Goal: Check status: Check status

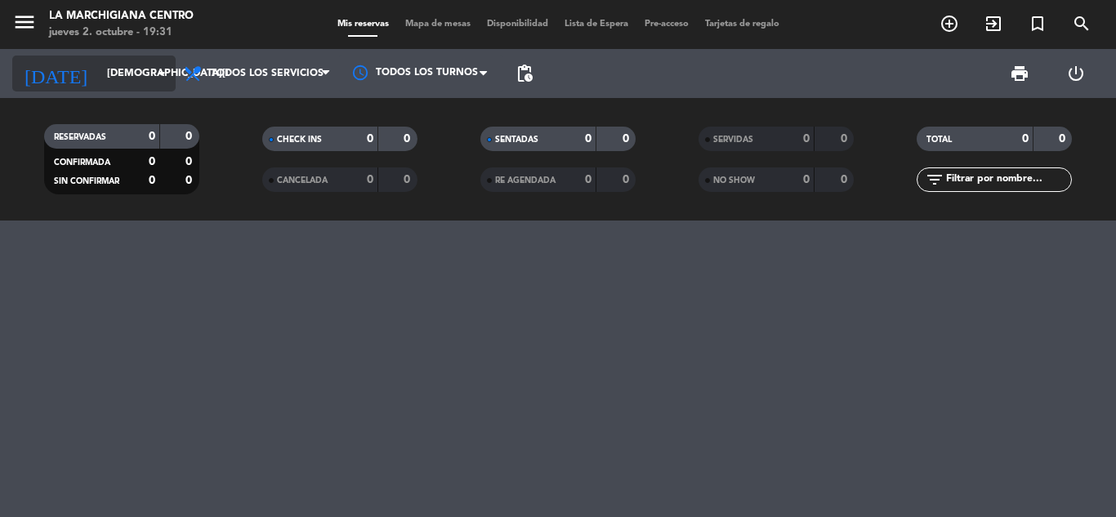
click at [164, 72] on icon "arrow_drop_down" at bounding box center [162, 74] width 20 height 20
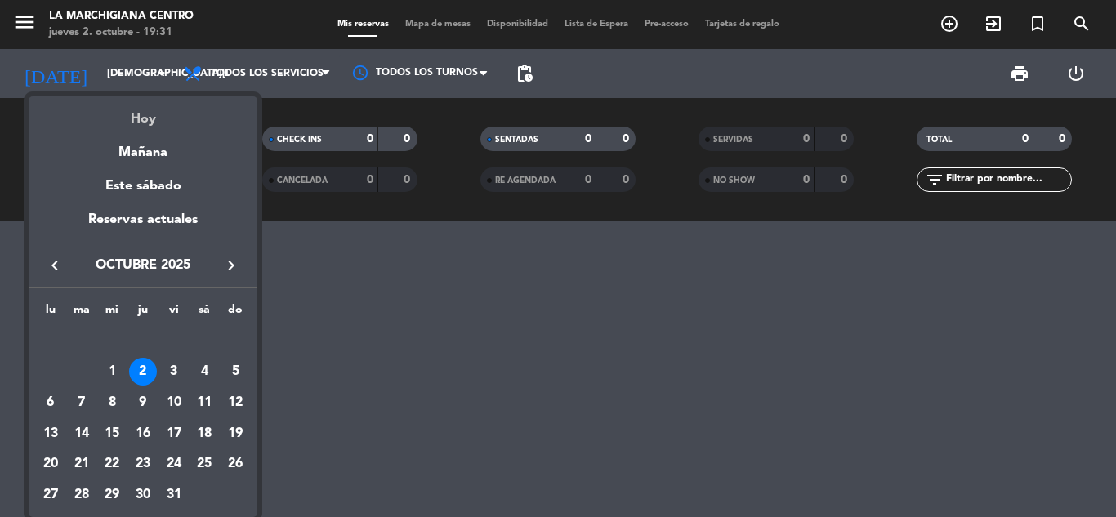
click at [145, 115] on div "Hoy" at bounding box center [143, 112] width 229 height 33
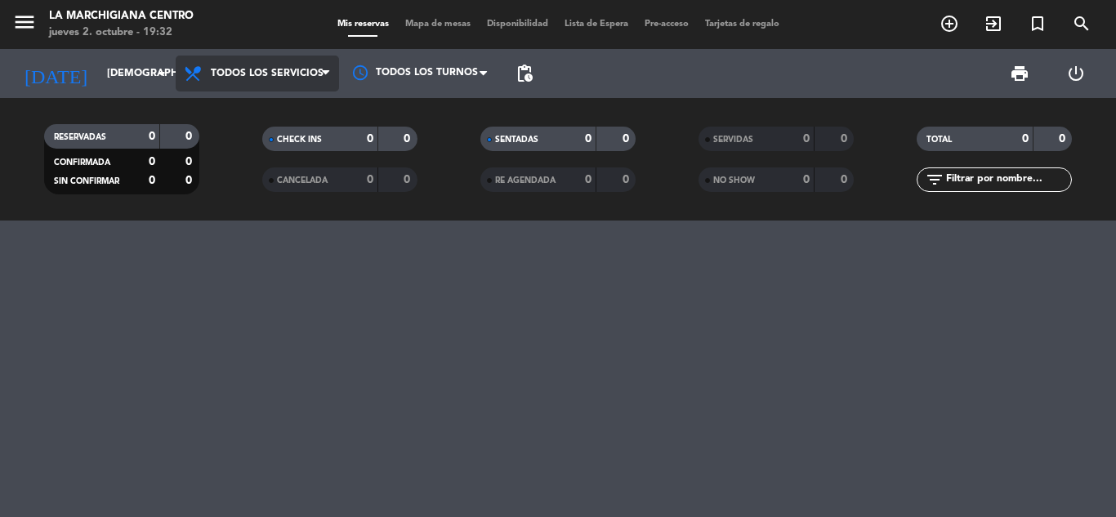
click at [327, 73] on icon at bounding box center [325, 73] width 7 height 13
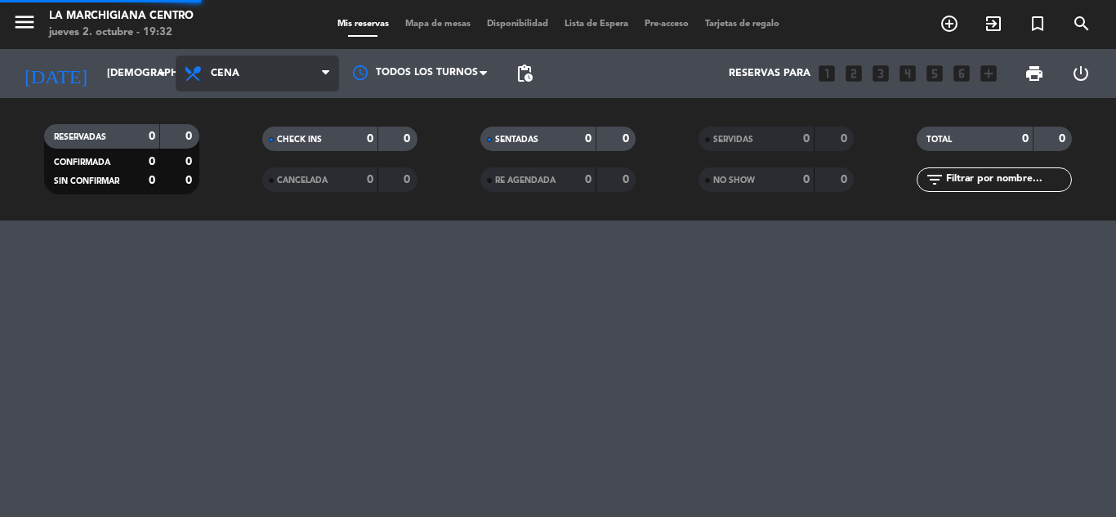
click at [280, 174] on div "menu La Marchigiana Centro [DATE] 2. octubre - 19:32 Mis reservas Mapa de mesas…" at bounding box center [558, 110] width 1116 height 221
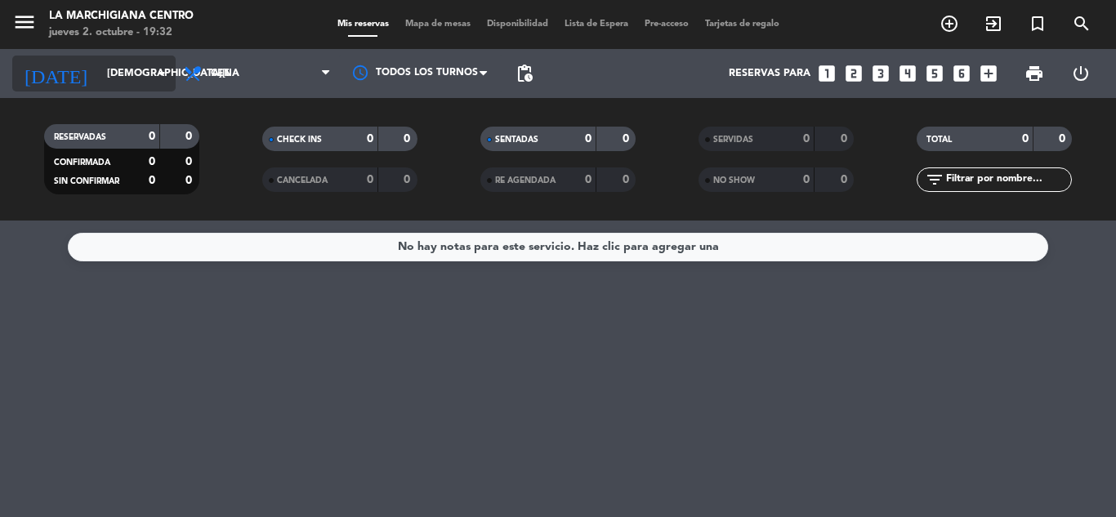
click at [160, 72] on icon "arrow_drop_down" at bounding box center [162, 74] width 20 height 20
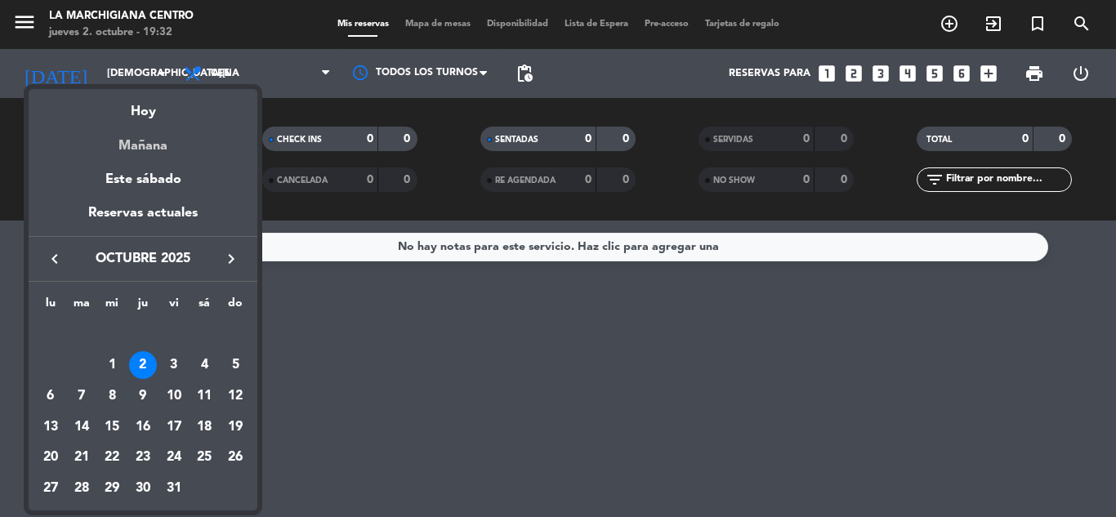
click at [127, 136] on div "Mañana" at bounding box center [143, 139] width 229 height 33
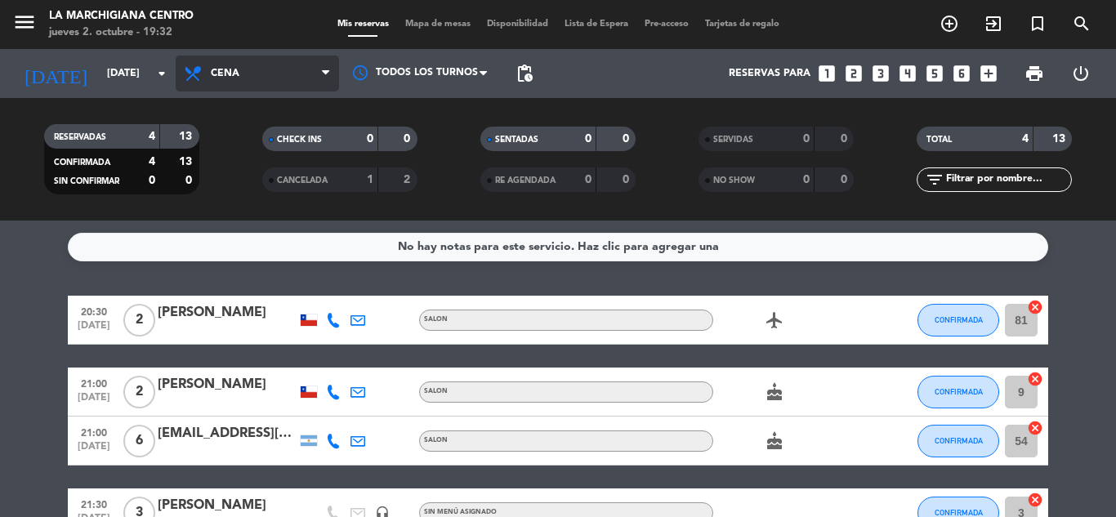
click at [328, 72] on icon at bounding box center [325, 73] width 7 height 13
click at [226, 143] on div "menu La Marchigiana Centro [DATE] 2. octubre - 19:32 Mis reservas Mapa de mesas…" at bounding box center [558, 110] width 1116 height 221
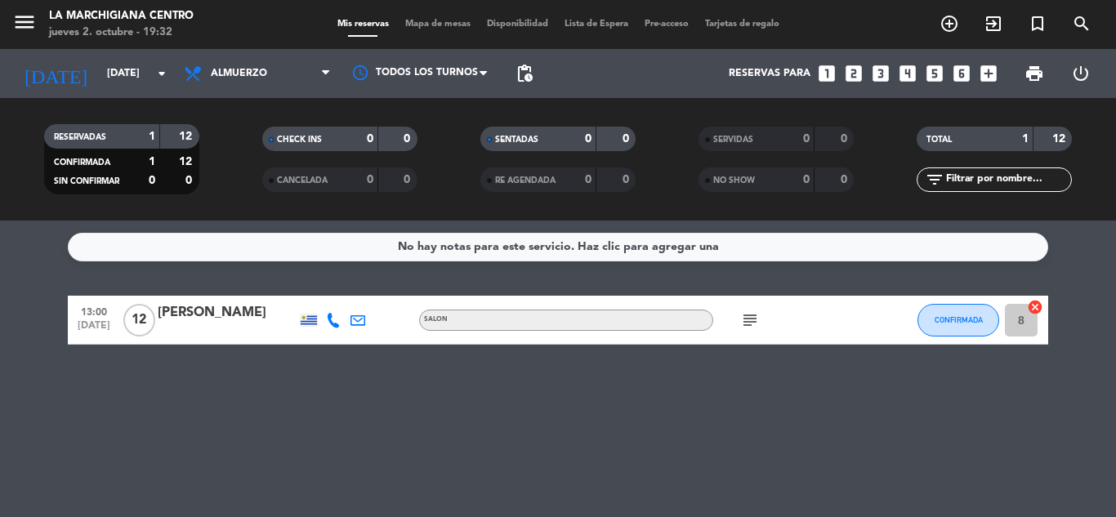
click at [753, 315] on icon "subject" at bounding box center [750, 320] width 20 height 20
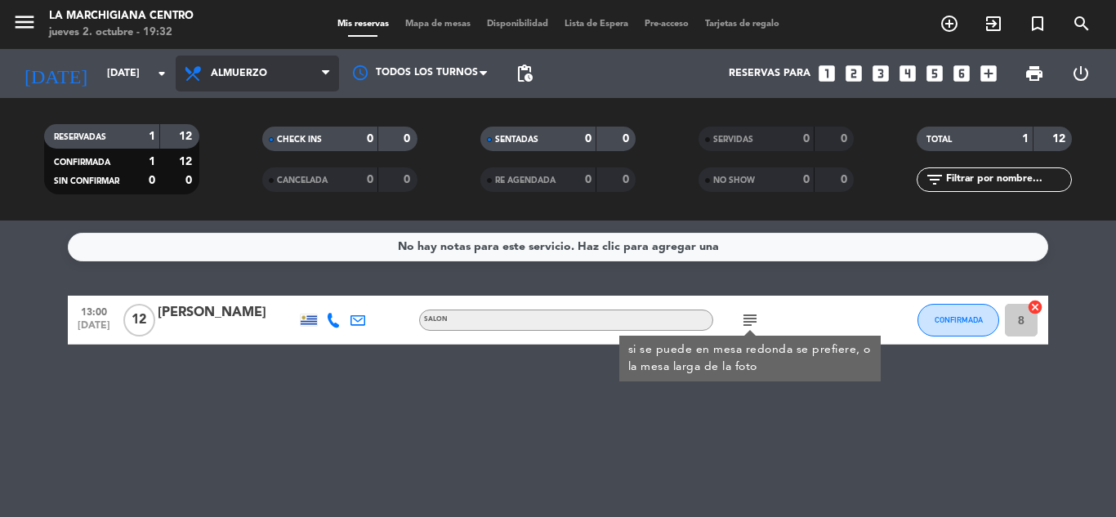
click at [325, 77] on icon at bounding box center [325, 73] width 7 height 13
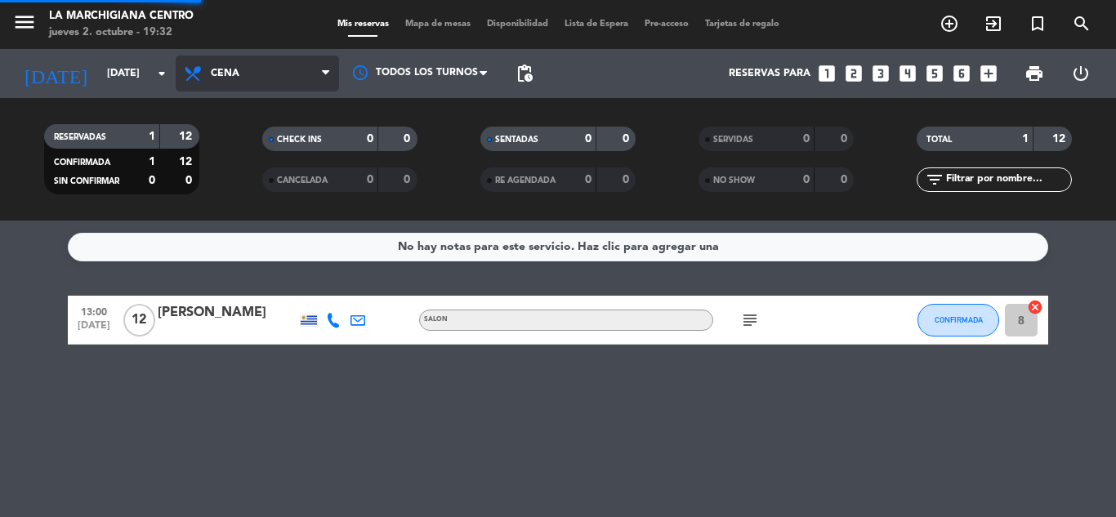
click at [239, 172] on div "menu La Marchigiana Centro [DATE] 2. octubre - 19:32 Mis reservas Mapa de mesas…" at bounding box center [558, 110] width 1116 height 221
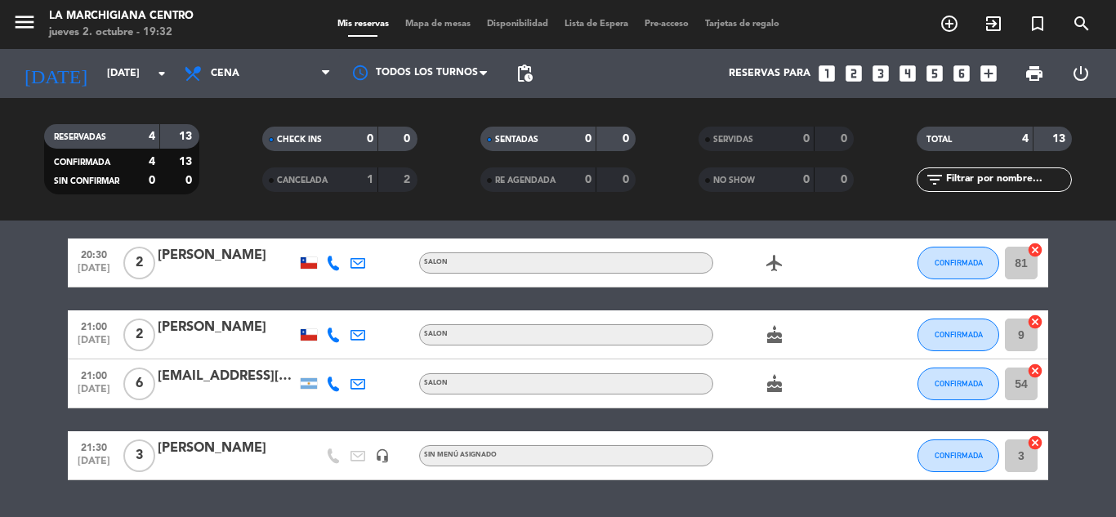
scroll to position [82, 0]
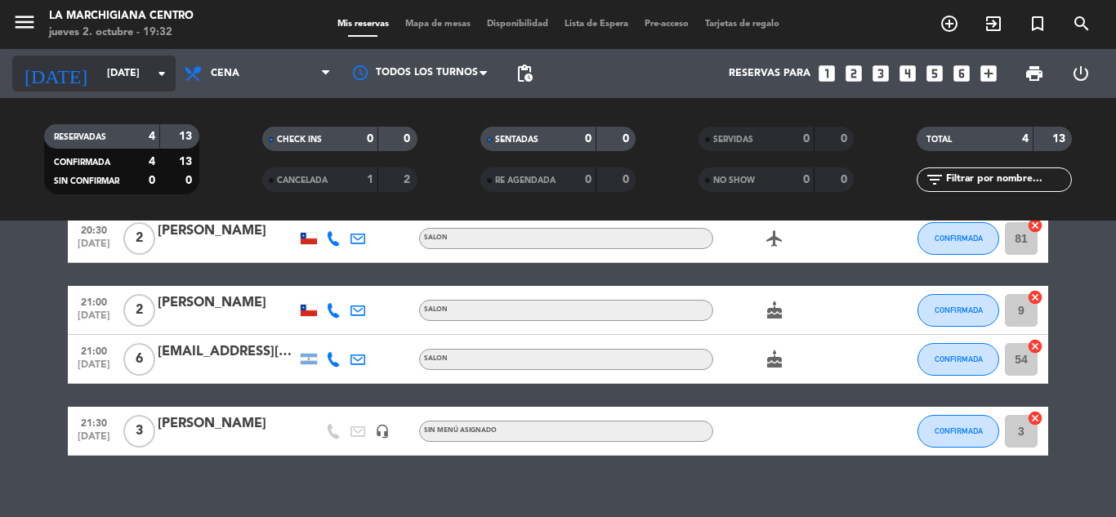
click at [156, 70] on icon "arrow_drop_down" at bounding box center [162, 74] width 20 height 20
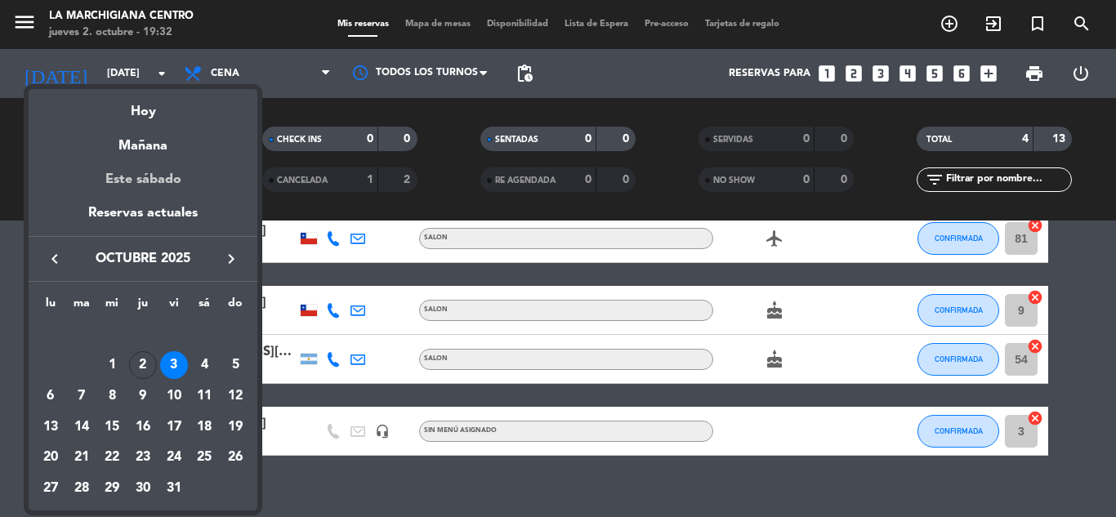
click at [140, 168] on div "Este sábado" at bounding box center [143, 180] width 229 height 46
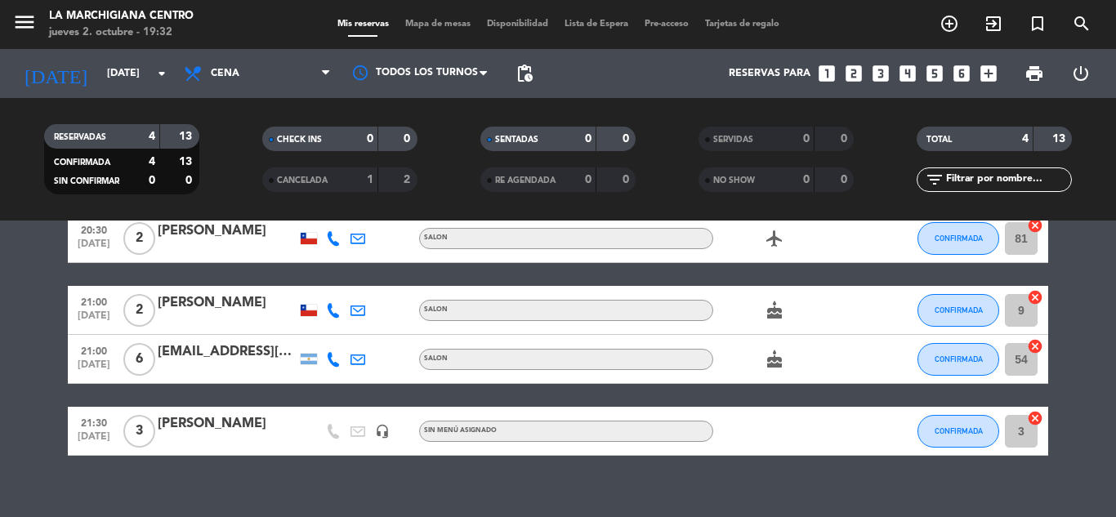
type input "[DATE]"
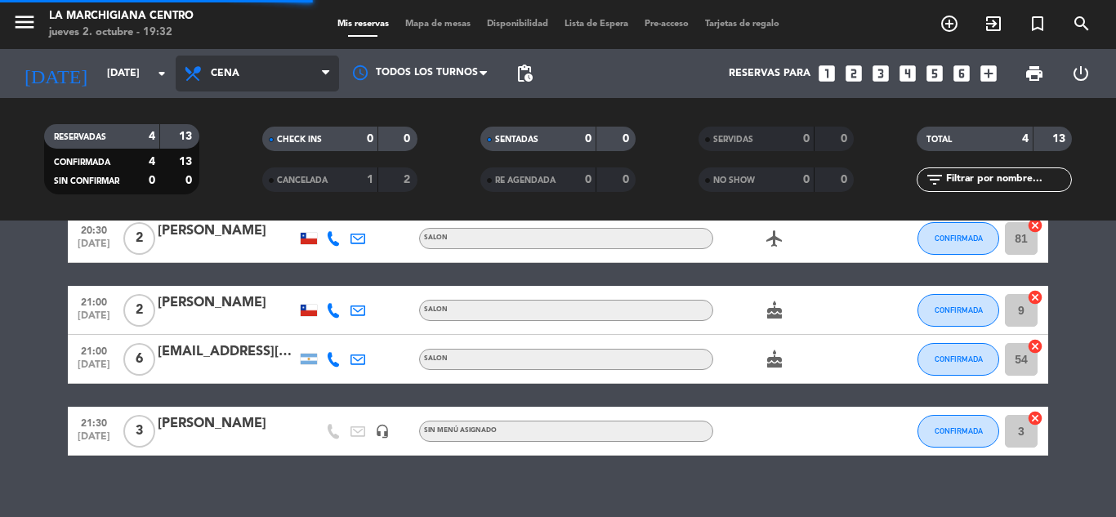
scroll to position [0, 0]
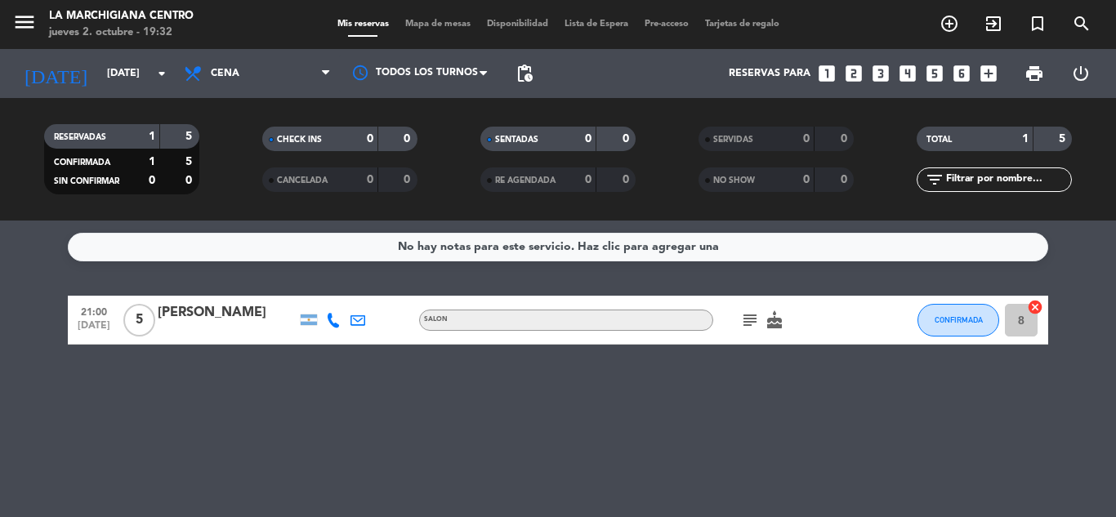
click at [749, 327] on icon "subject" at bounding box center [750, 320] width 20 height 20
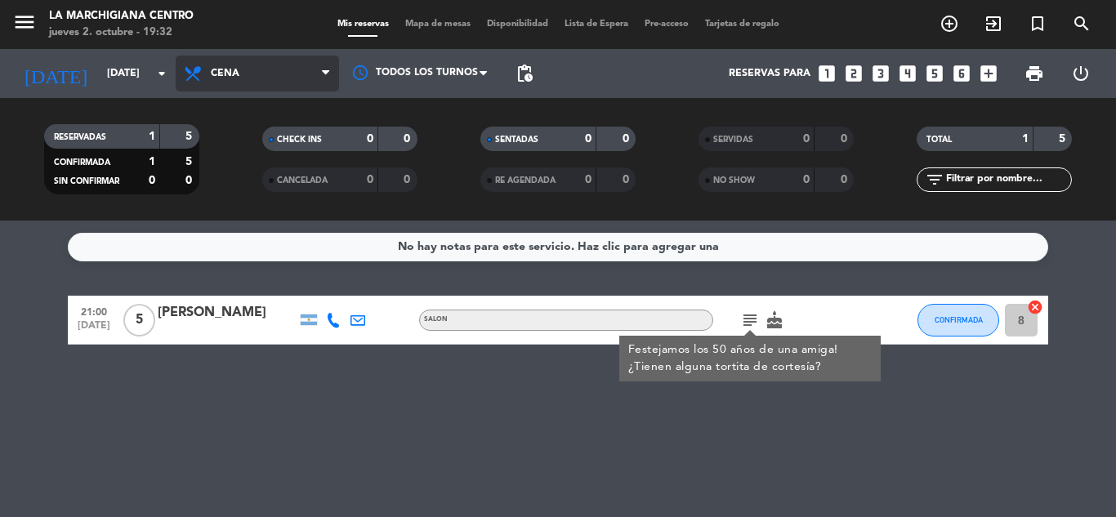
click at [325, 68] on icon at bounding box center [325, 73] width 7 height 13
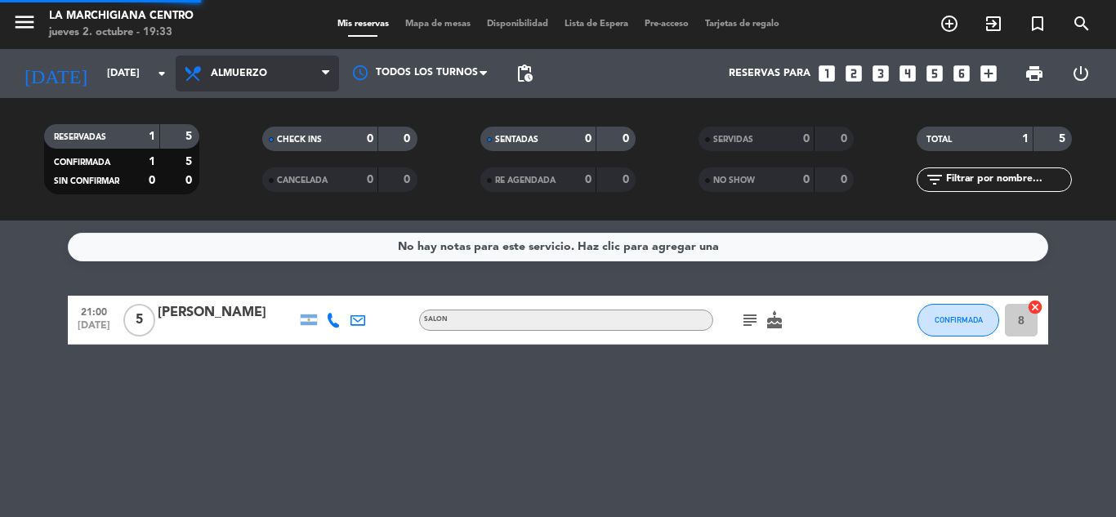
click at [247, 146] on div "menu La Marchigiana Centro [DATE] 2. octubre - 19:33 Mis reservas Mapa de mesas…" at bounding box center [558, 110] width 1116 height 221
click at [752, 308] on div "subject cake" at bounding box center [786, 320] width 147 height 48
click at [752, 319] on icon "subject" at bounding box center [750, 320] width 20 height 20
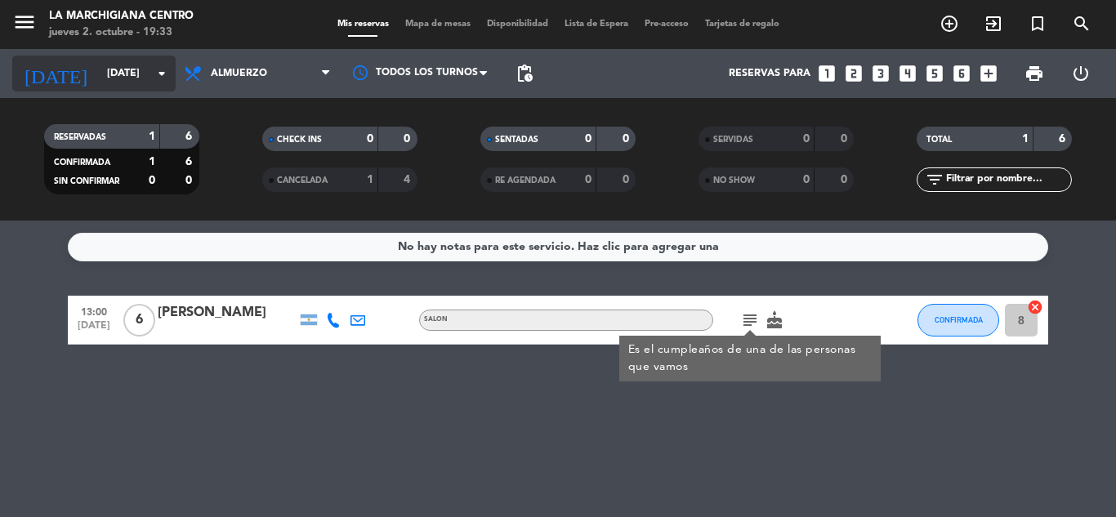
click at [163, 72] on icon "arrow_drop_down" at bounding box center [162, 74] width 20 height 20
